Goal: Task Accomplishment & Management: Use online tool/utility

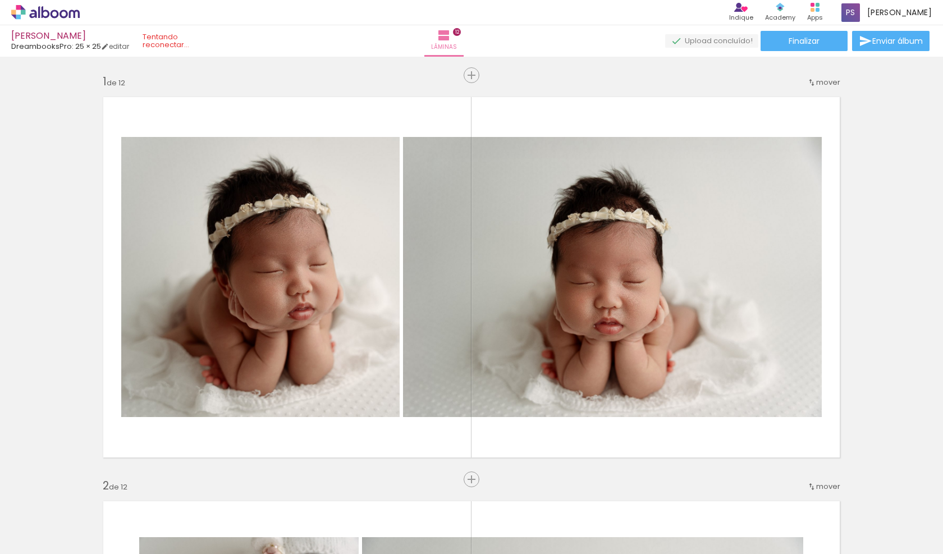
scroll to position [0, 2]
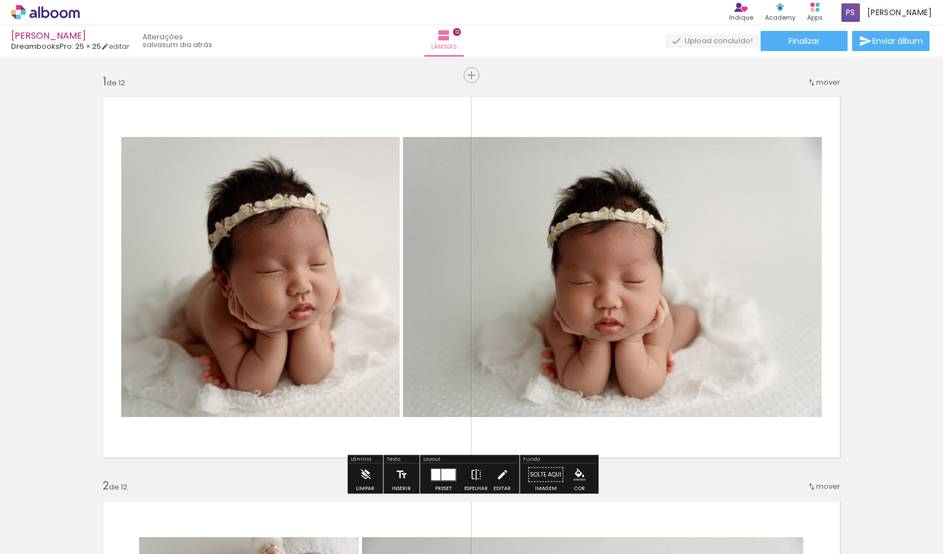
scroll to position [0, 2]
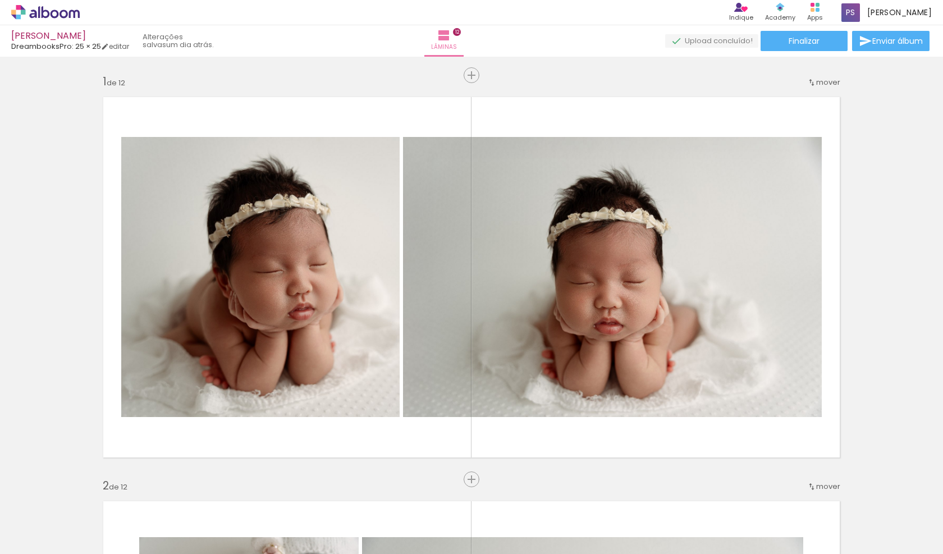
scroll to position [0, 2]
